Goal: Register for event/course

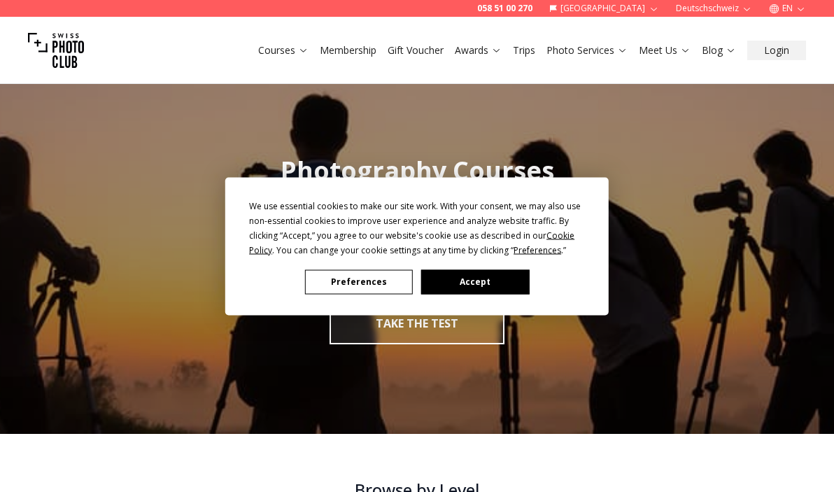
click at [469, 292] on button "Accept" at bounding box center [475, 281] width 108 height 24
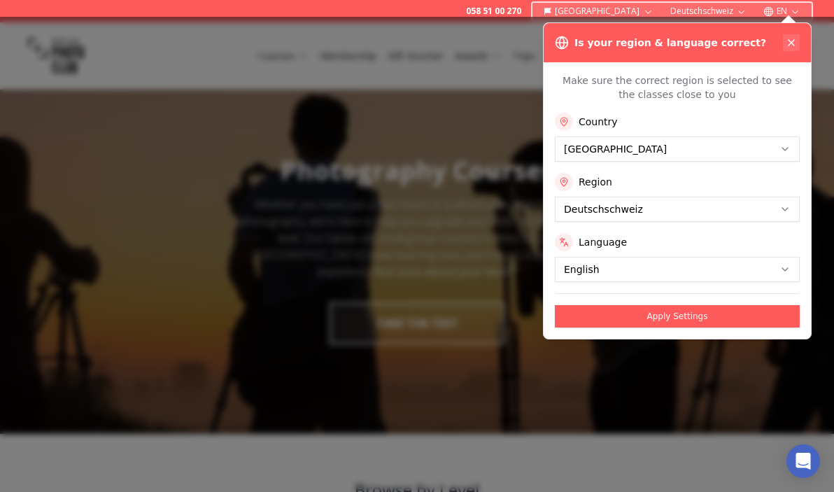
click at [790, 40] on icon at bounding box center [790, 42] width 11 height 11
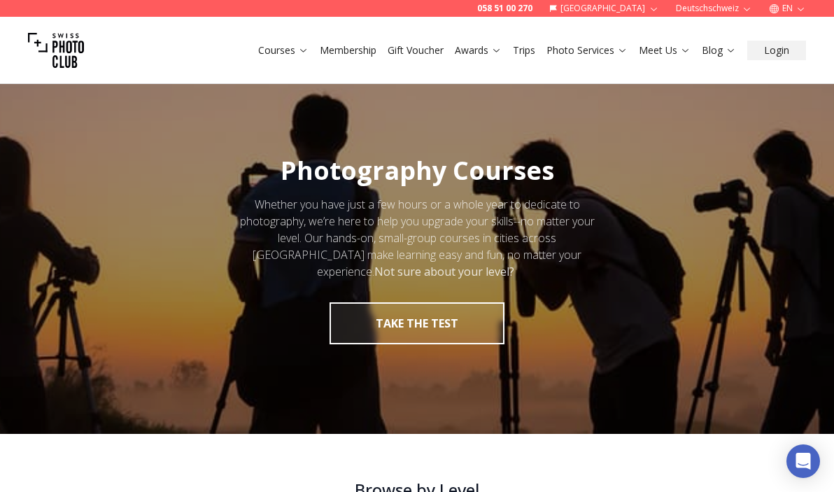
scroll to position [3, 0]
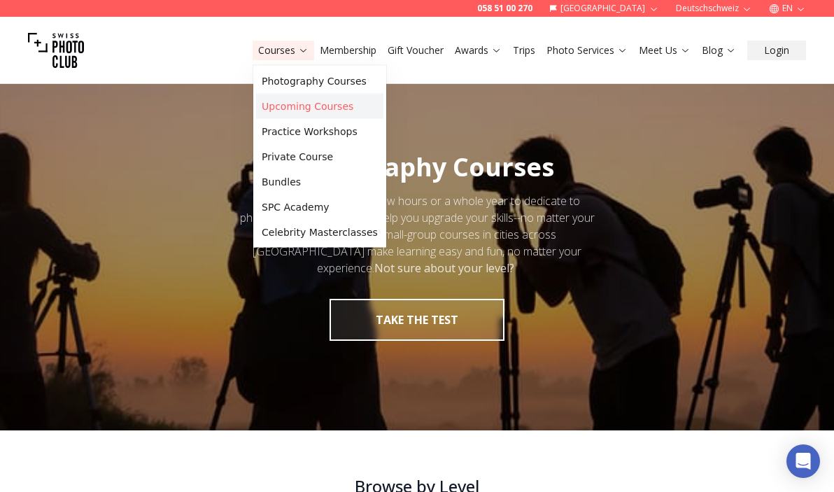
click at [324, 105] on link "Upcoming Courses" at bounding box center [319, 106] width 127 height 25
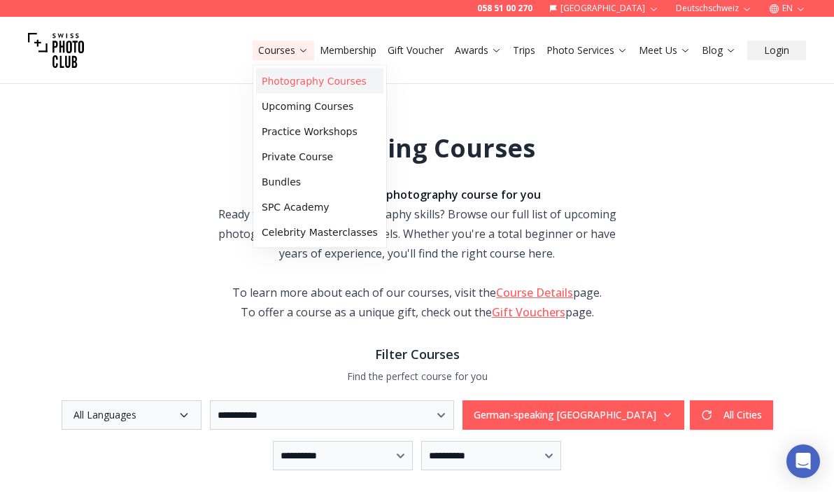
click at [315, 76] on link "Photography Courses" at bounding box center [319, 81] width 127 height 25
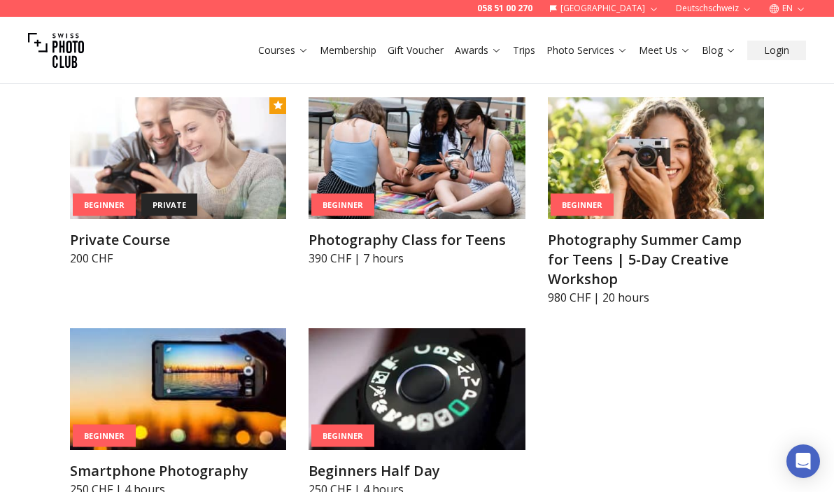
scroll to position [867, 0]
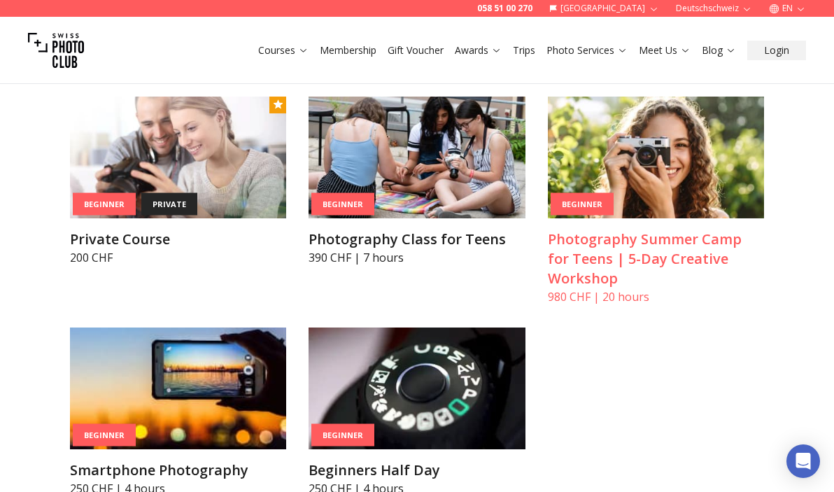
click at [603, 242] on h3 "Photography Summer Camp for Teens | 5-Day Creative Workshop" at bounding box center [656, 258] width 216 height 59
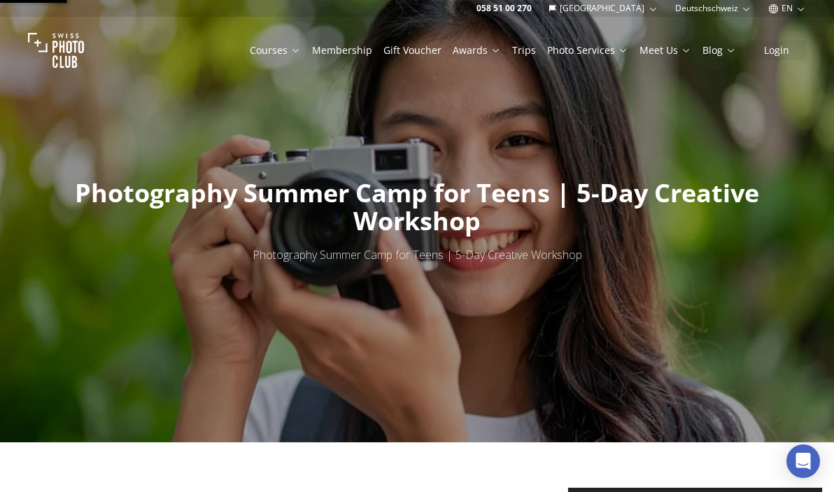
scroll to position [4, 0]
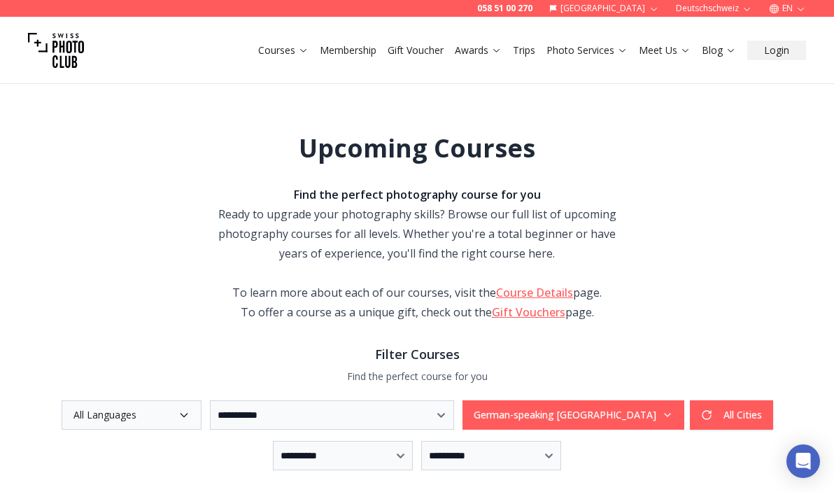
scroll to position [2, 0]
